Goal: Information Seeking & Learning: Find specific fact

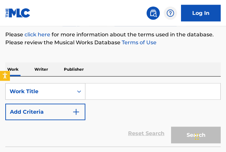
click at [141, 91] on input "Search Form" at bounding box center [152, 92] width 135 height 16
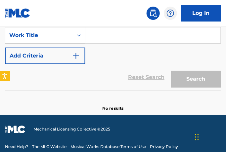
scroll to position [79, 0]
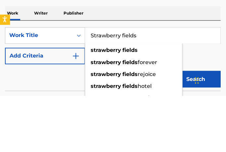
type input "Strawberry fields"
click at [150, 115] on span "forever" at bounding box center [148, 118] width 20 height 6
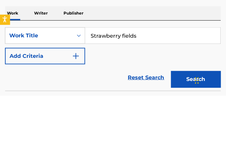
scroll to position [133, 0]
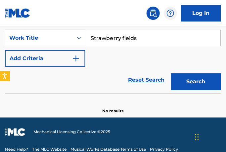
click at [201, 80] on button "Search" at bounding box center [196, 81] width 50 height 17
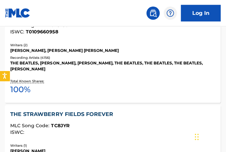
scroll to position [607, 0]
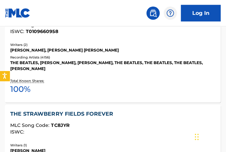
click at [12, 50] on div "[PERSON_NAME], [PERSON_NAME] [PERSON_NAME]" at bounding box center [113, 50] width 204 height 6
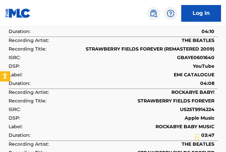
scroll to position [1060, 0]
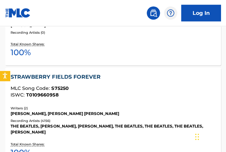
scroll to position [544, 0]
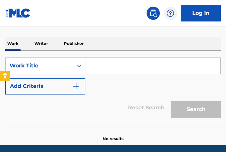
scroll to position [105, 0]
click at [115, 68] on input "Search Form" at bounding box center [152, 66] width 135 height 16
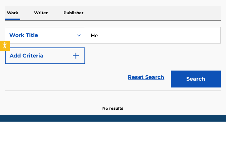
type input "H"
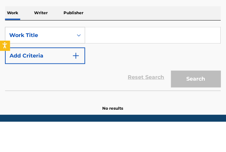
type input "W"
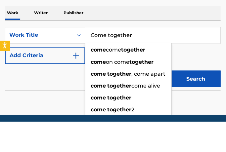
type input "Come together"
click at [195, 101] on button "Search" at bounding box center [196, 109] width 50 height 17
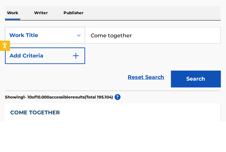
scroll to position [136, 0]
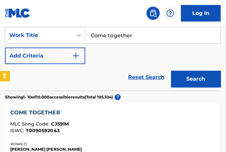
click at [206, 84] on button "Search" at bounding box center [196, 79] width 50 height 17
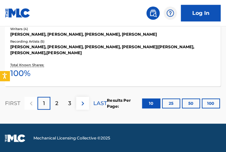
scroll to position [1060, 0]
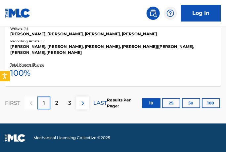
click at [84, 107] on img at bounding box center [83, 103] width 8 height 8
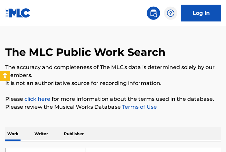
scroll to position [0, 0]
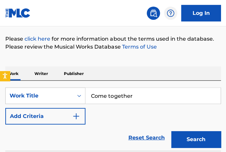
click at [69, 119] on button "Add Criteria" at bounding box center [45, 116] width 80 height 17
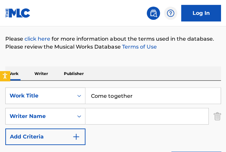
scroll to position [76, 0]
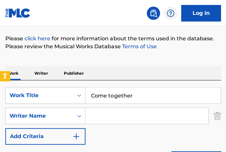
click at [111, 116] on input "Search Form" at bounding box center [146, 116] width 123 height 16
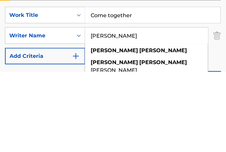
type input "John lennon"
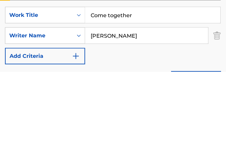
scroll to position [156, 0]
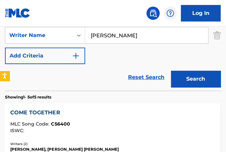
click at [202, 80] on button "Search" at bounding box center [196, 79] width 50 height 17
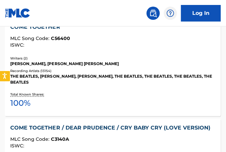
scroll to position [240, 0]
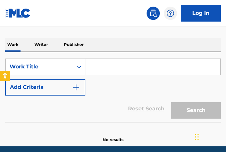
click at [109, 63] on input "Search Form" at bounding box center [152, 67] width 135 height 16
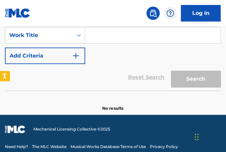
scroll to position [105, 0]
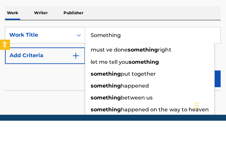
type input "Something"
click at [77, 83] on img "Search Form" at bounding box center [76, 87] width 8 height 8
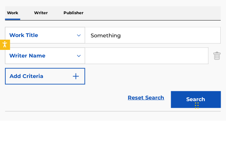
scroll to position [133, 0]
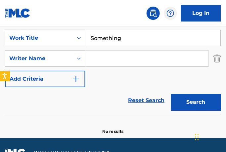
click at [99, 59] on input "Search Form" at bounding box center [146, 59] width 123 height 16
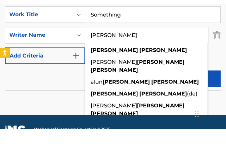
type input "[PERSON_NAME]"
click at [195, 94] on button "Search" at bounding box center [196, 102] width 50 height 17
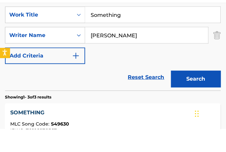
scroll to position [156, 0]
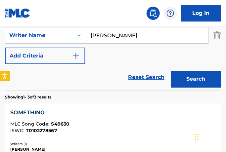
click at [208, 84] on button "Search" at bounding box center [196, 79] width 50 height 17
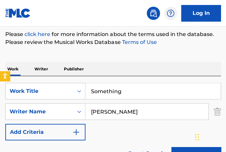
scroll to position [80, 0]
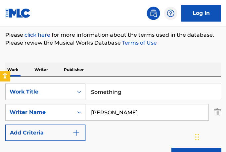
click at [124, 94] on input "Something" at bounding box center [152, 92] width 135 height 16
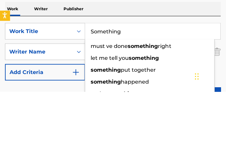
click at [120, 84] on input "Something" at bounding box center [152, 92] width 135 height 16
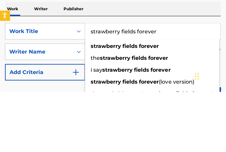
scroll to position [140, 0]
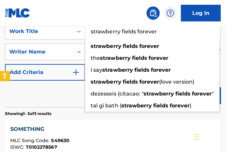
type input "strawberry fields forever"
click at [77, 69] on img "Search Form" at bounding box center [76, 72] width 8 height 8
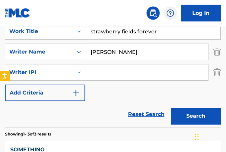
click at [136, 54] on input "[PERSON_NAME]" at bounding box center [146, 52] width 123 height 16
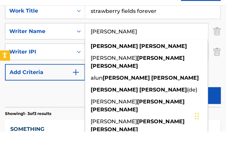
click at [135, 44] on input "[PERSON_NAME]" at bounding box center [146, 52] width 123 height 16
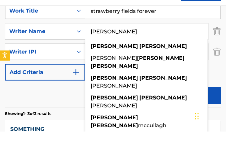
scroll to position [160, 0]
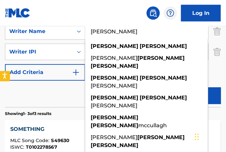
type input "[PERSON_NAME]"
click at [205, 95] on button "Search" at bounding box center [196, 95] width 50 height 17
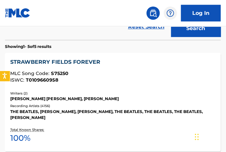
scroll to position [234, 0]
